Goal: Obtain resource: Download file/media

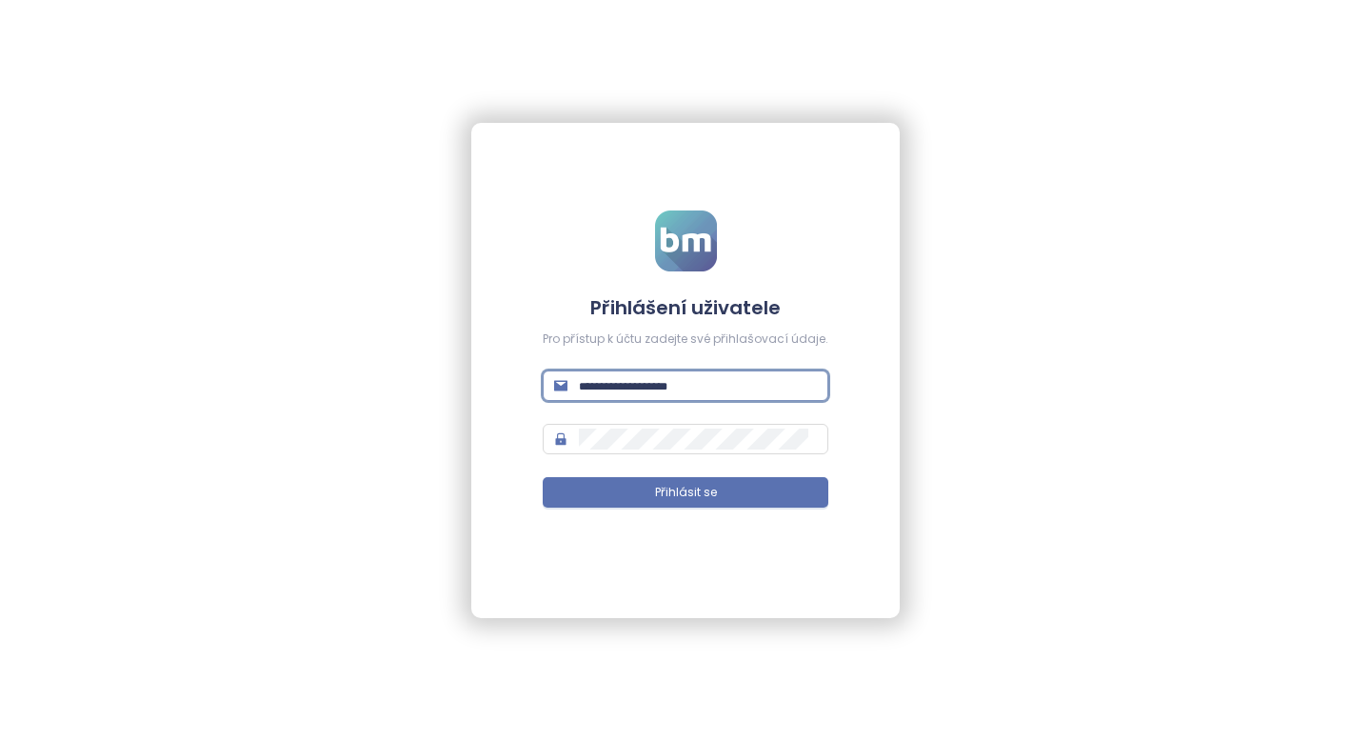
click at [633, 392] on input "text" at bounding box center [698, 385] width 238 height 21
type input "**********"
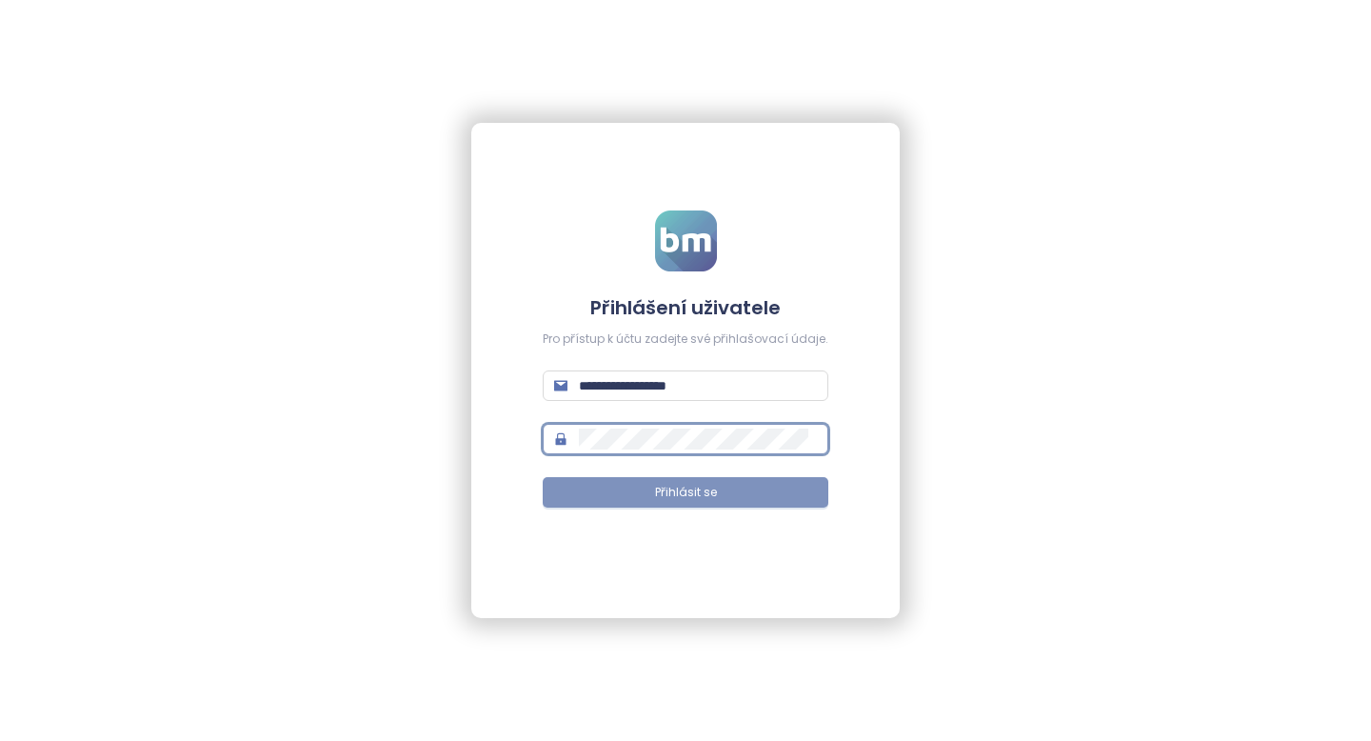
click at [638, 497] on button "Přihlásit se" at bounding box center [686, 492] width 286 height 30
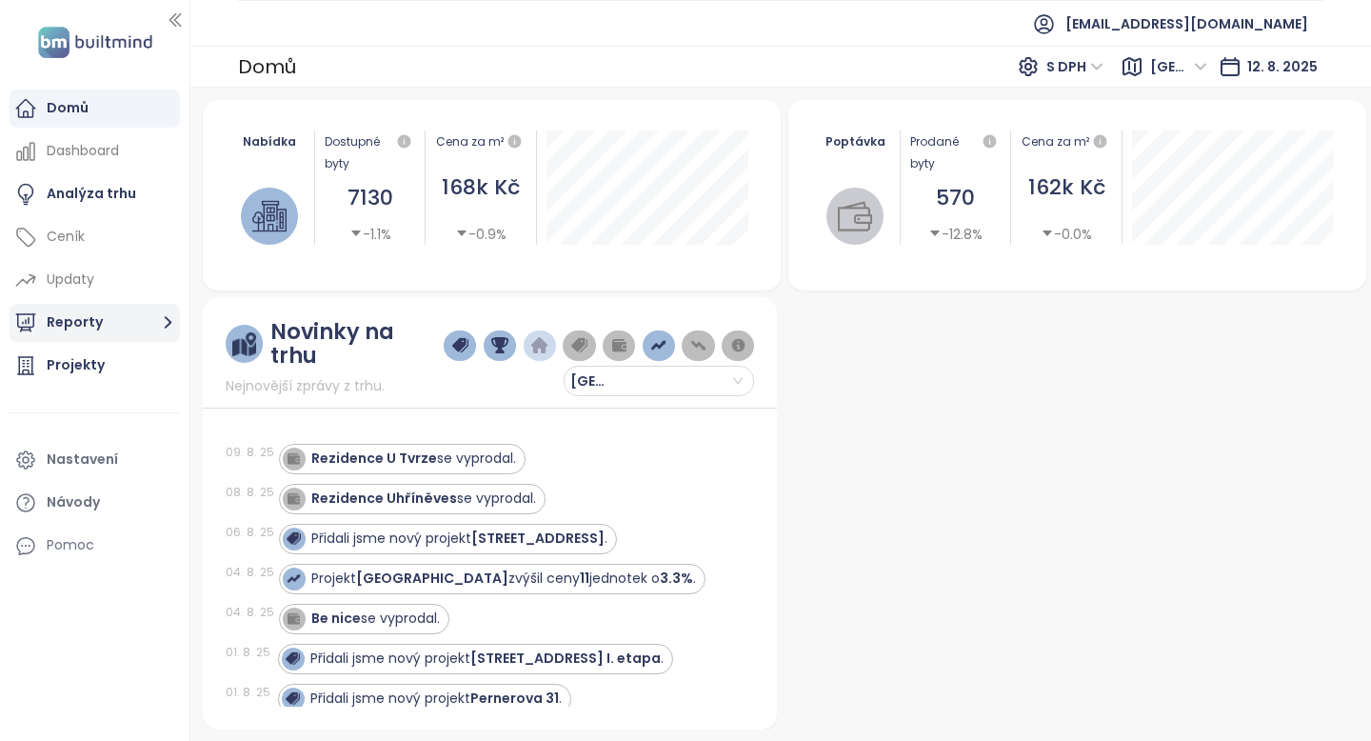
click at [96, 316] on button "Reporty" at bounding box center [95, 323] width 170 height 38
click at [130, 315] on button "Reporty" at bounding box center [95, 323] width 170 height 38
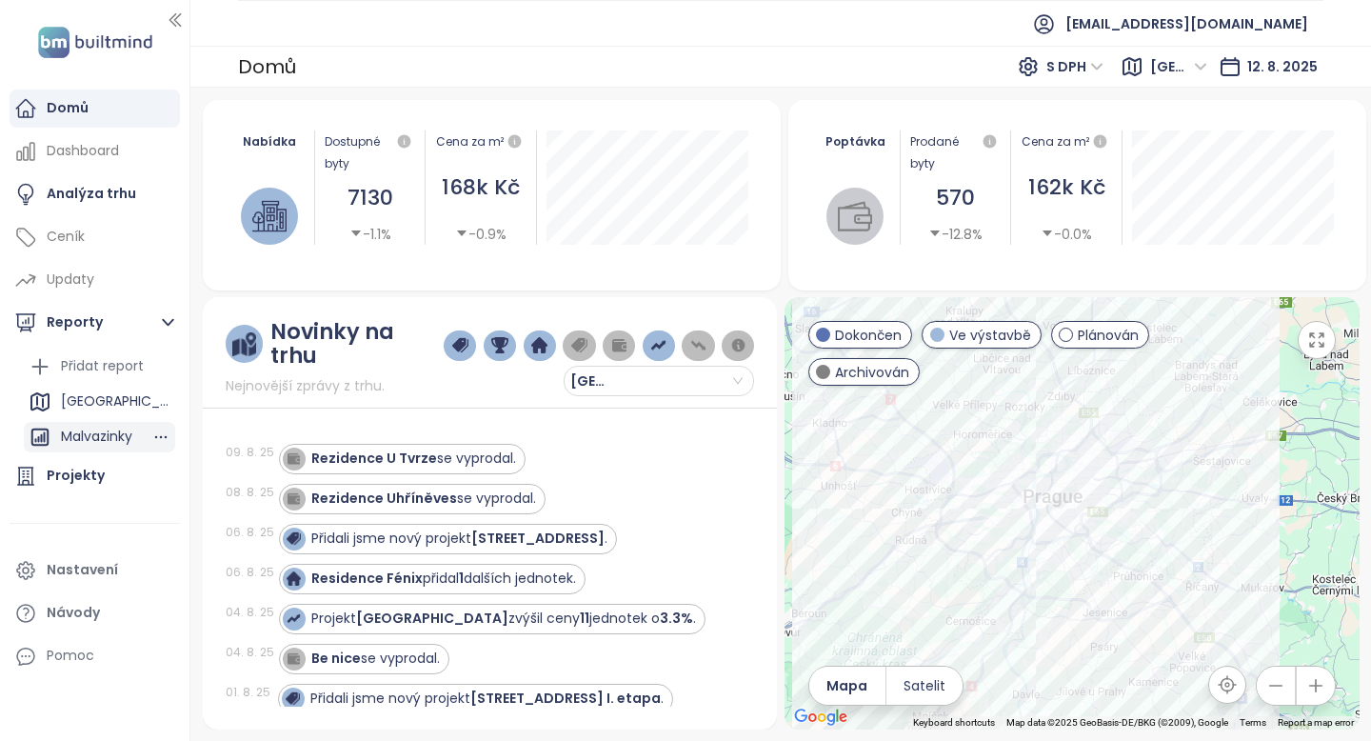
click at [95, 438] on div "Malvazinky" at bounding box center [96, 437] width 71 height 24
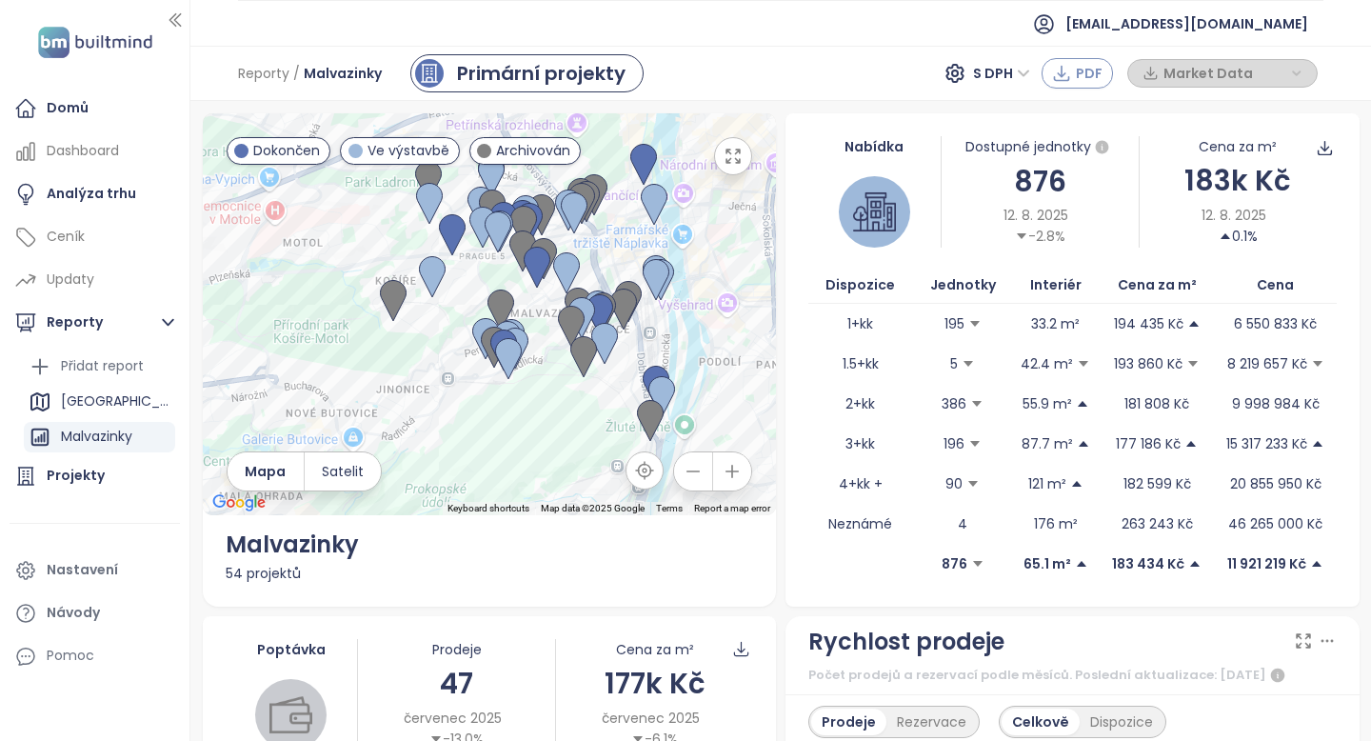
click at [1054, 75] on icon "button" at bounding box center [1061, 73] width 19 height 19
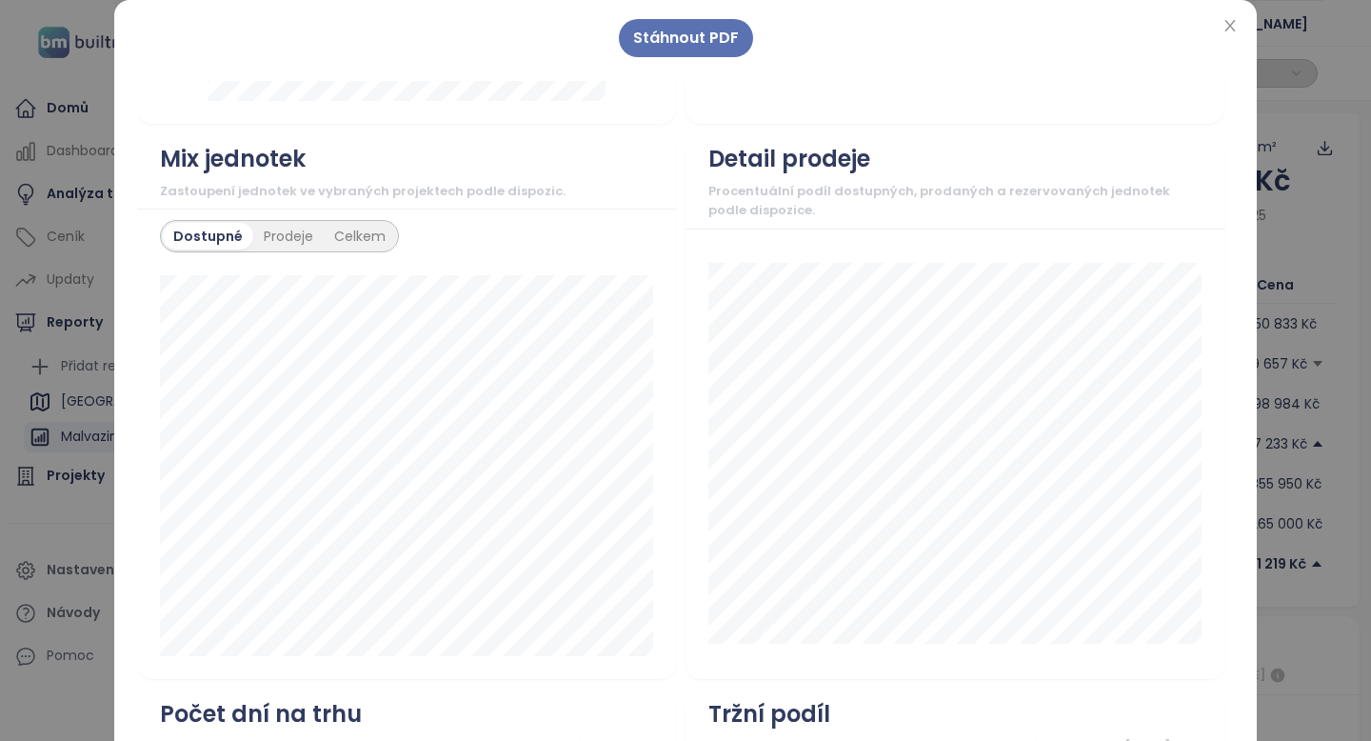
scroll to position [1689, 0]
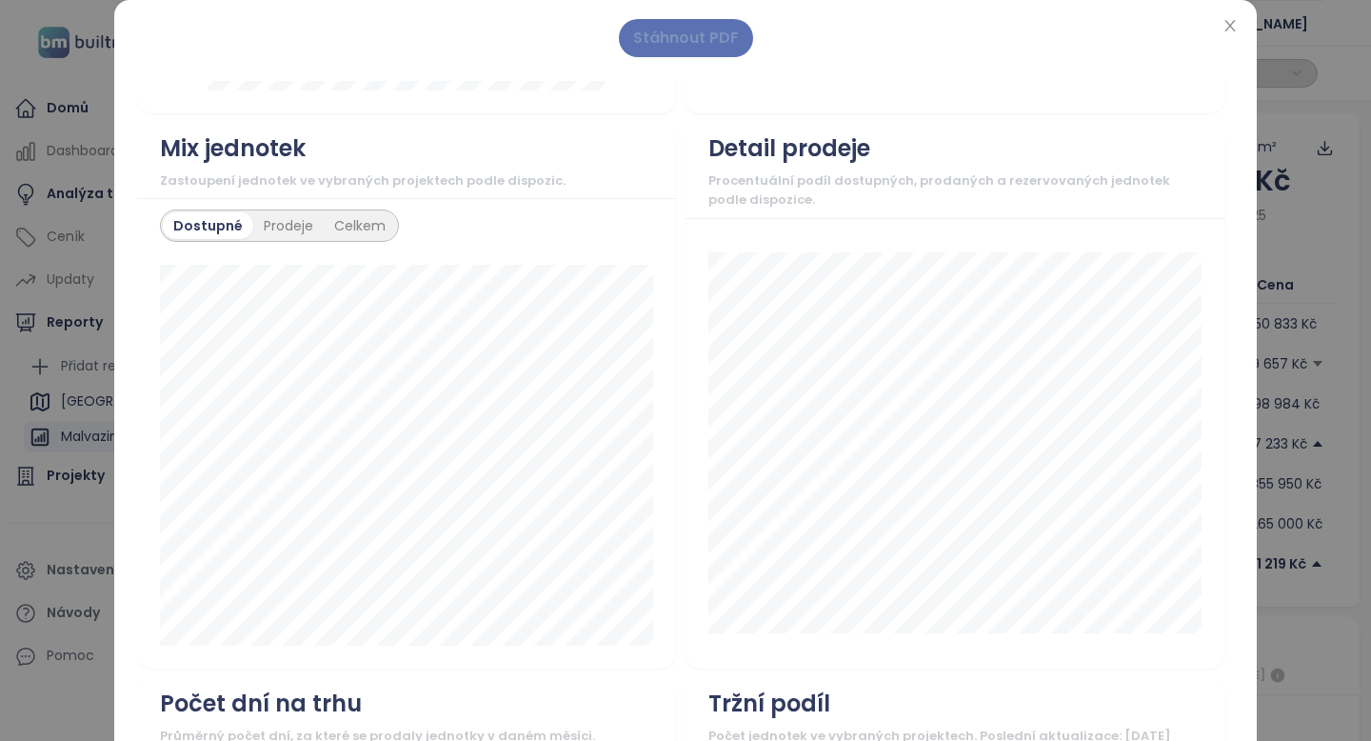
click at [651, 39] on span "Stáhnout PDF" at bounding box center [686, 38] width 106 height 24
click at [1230, 29] on icon "close" at bounding box center [1230, 25] width 15 height 15
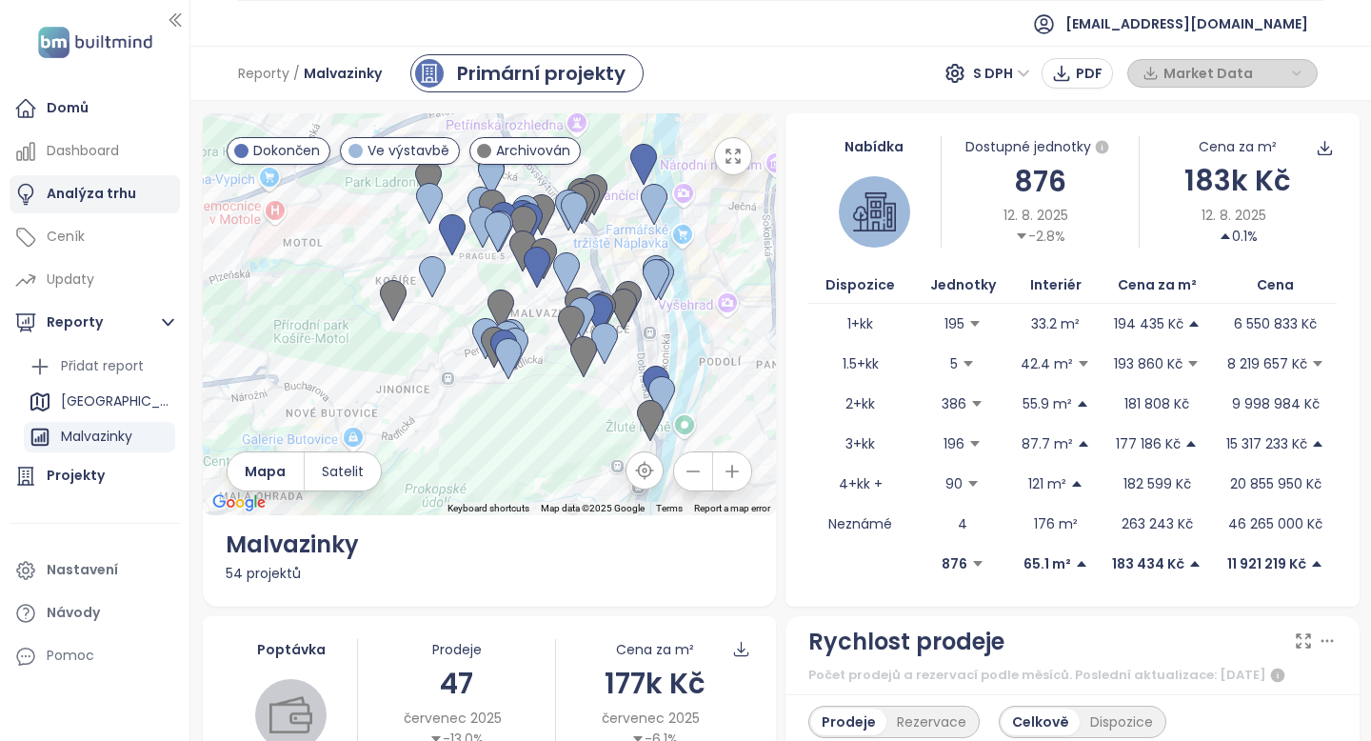
click at [112, 201] on div "Analýza trhu" at bounding box center [92, 194] width 90 height 24
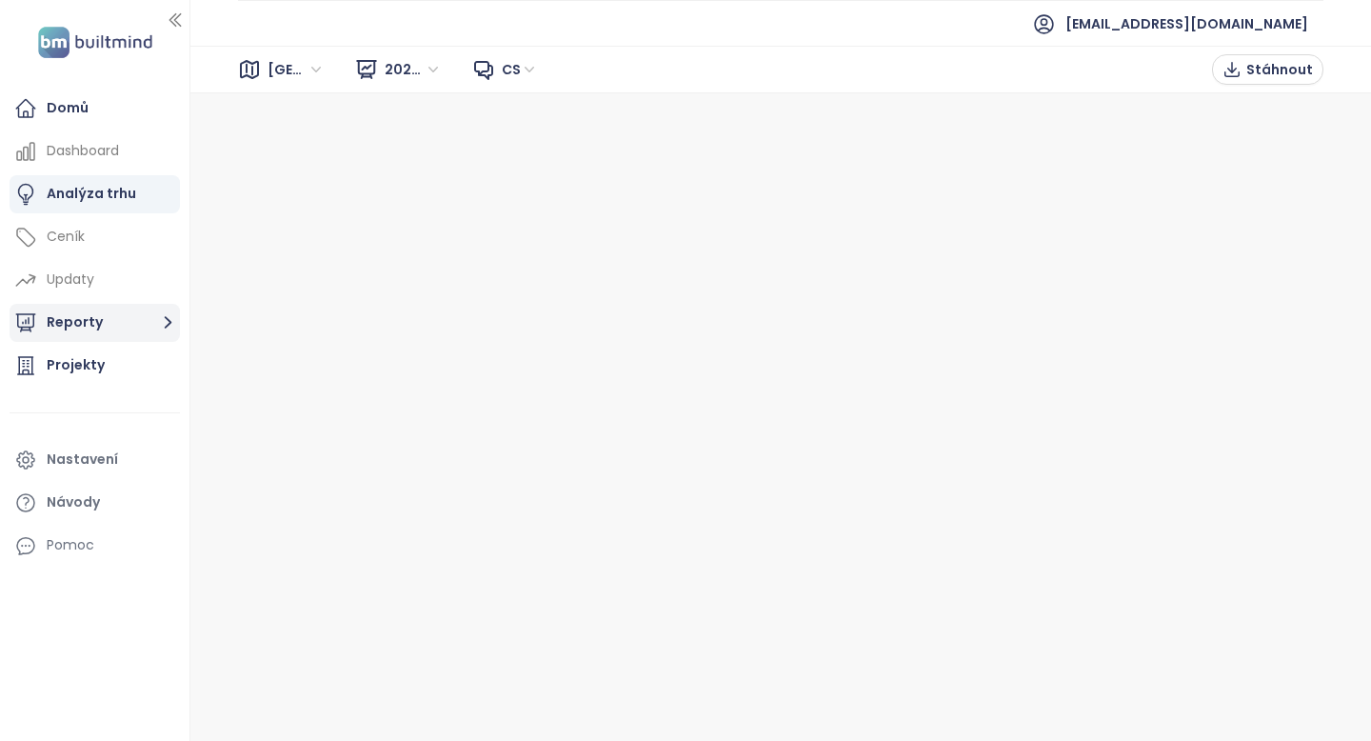
click at [71, 328] on button "Reporty" at bounding box center [95, 323] width 170 height 38
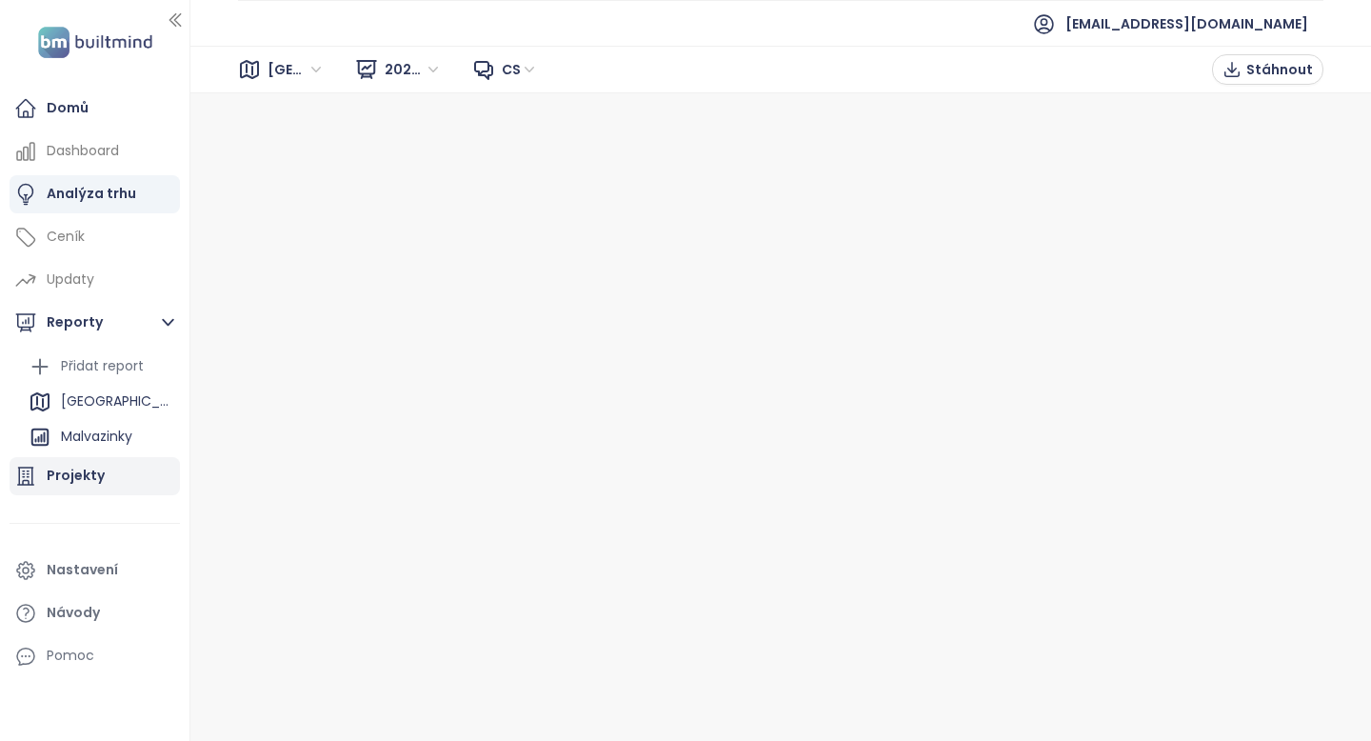
click at [100, 475] on div "Projekty" at bounding box center [76, 476] width 58 height 24
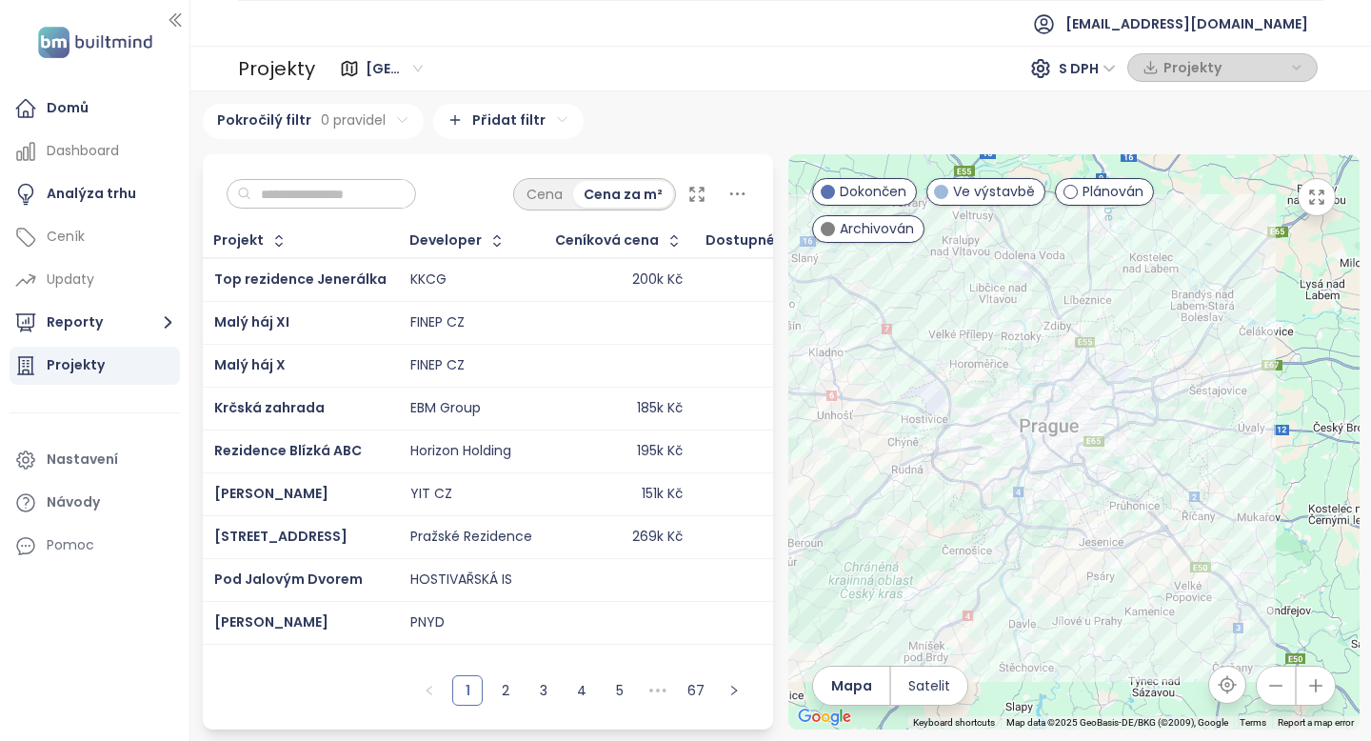
click at [384, 127] on html "Domů Dashboard Analýza trhu Ceník Updaty Reporty Projekty Nastavení Návody Pomo…" at bounding box center [685, 370] width 1371 height 741
click at [509, 131] on html "Domů Dashboard Analýza trhu Ceník Updaty Reporty Projekty Nastavení Návody Pomo…" at bounding box center [685, 370] width 1371 height 741
click at [92, 326] on html "Domů Dashboard Analýza trhu Ceník Updaty Reporty Projekty Nastavení Návody Pomo…" at bounding box center [685, 370] width 1371 height 741
click at [92, 326] on button "Reporty" at bounding box center [95, 323] width 170 height 38
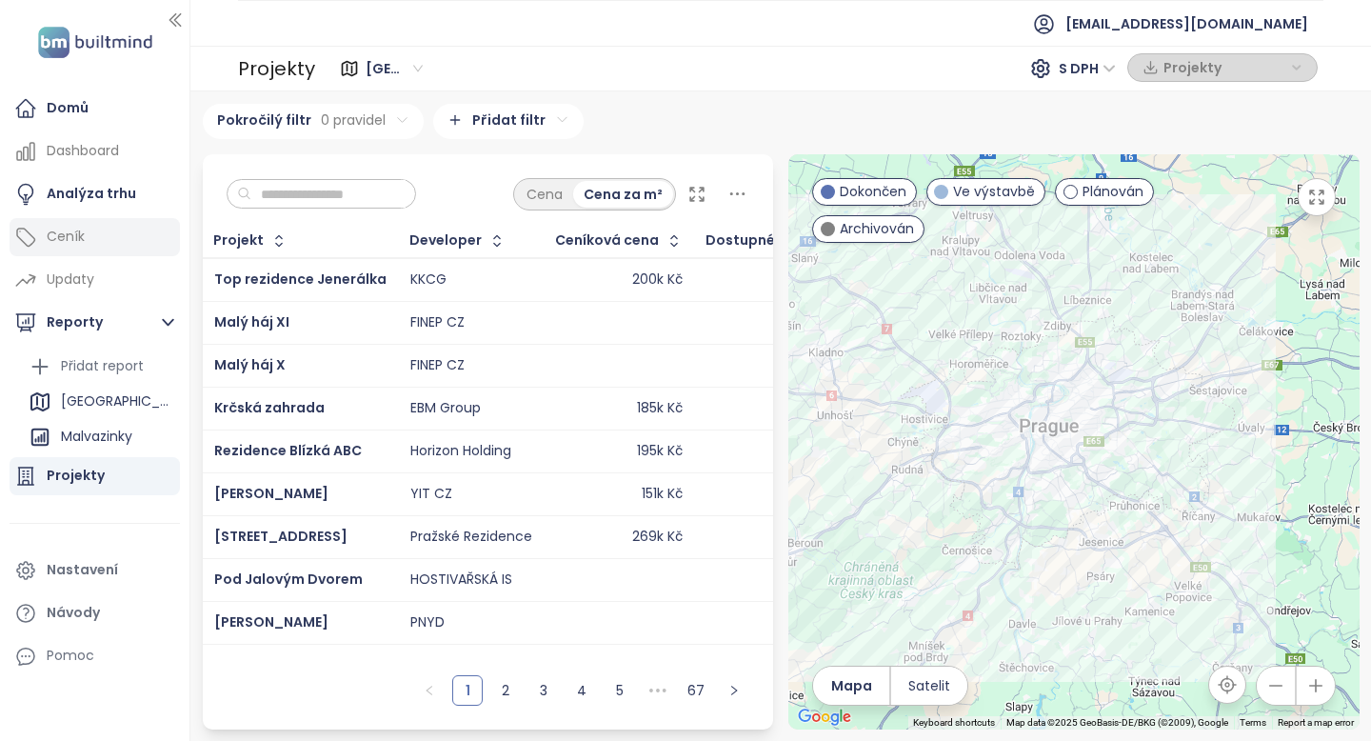
click at [95, 242] on div "Ceník" at bounding box center [95, 237] width 170 height 38
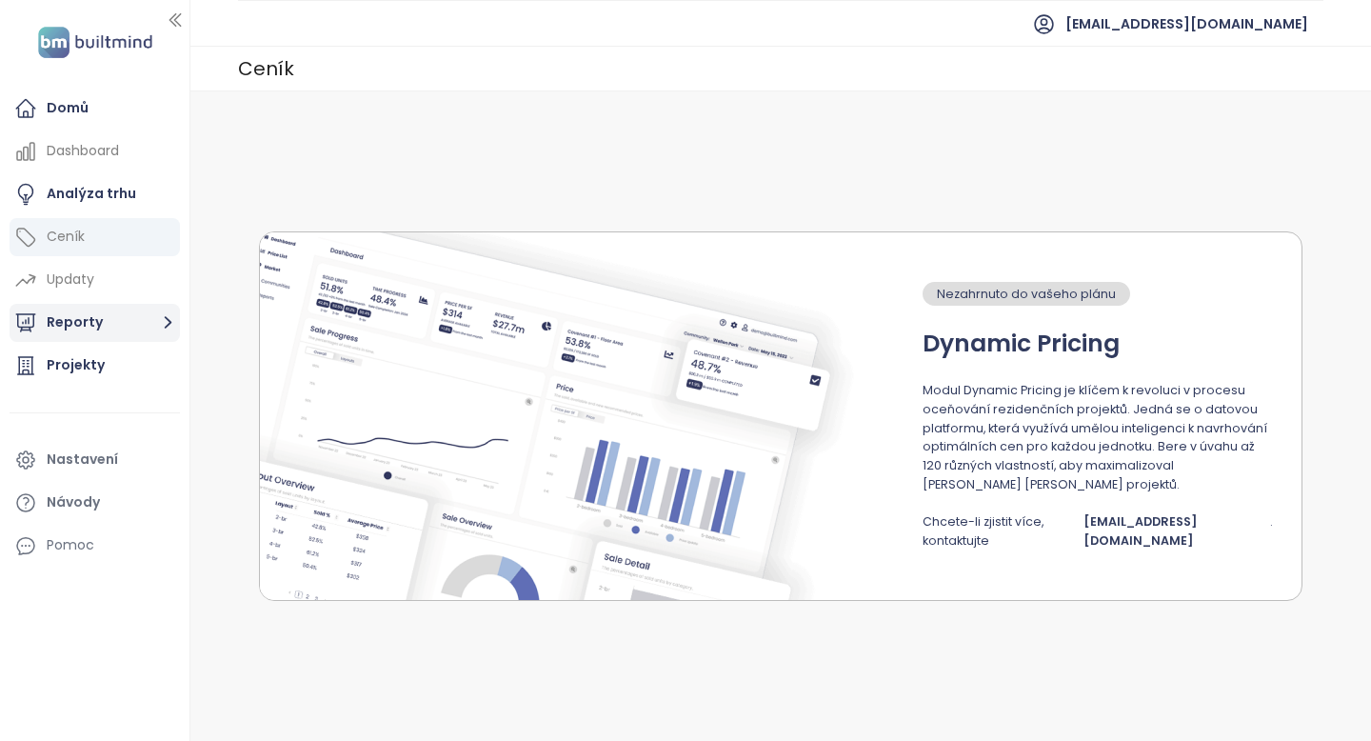
click at [99, 328] on button "Reporty" at bounding box center [95, 323] width 170 height 38
